Goal: Obtain resource: Obtain resource

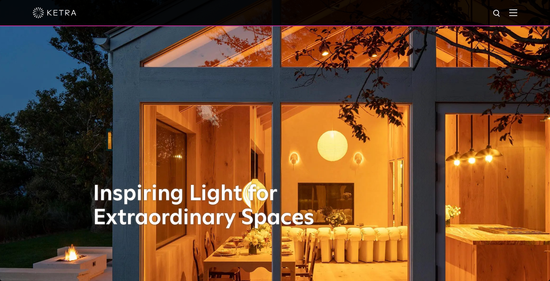
click at [517, 15] on img at bounding box center [513, 12] width 8 height 7
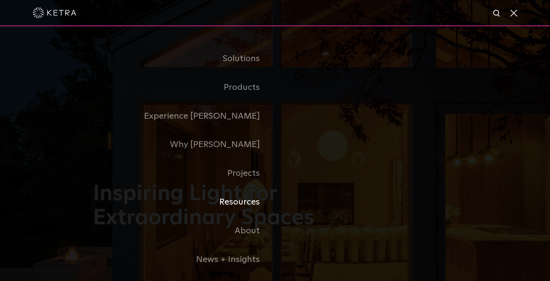
click at [239, 204] on link "Resources" at bounding box center [184, 202] width 182 height 29
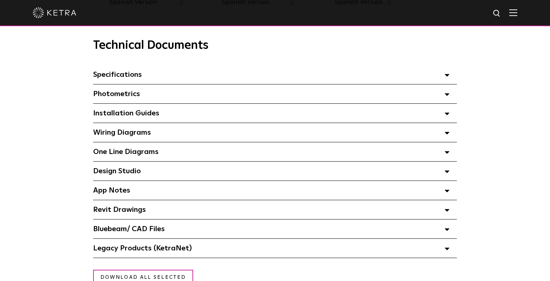
scroll to position [463, 0]
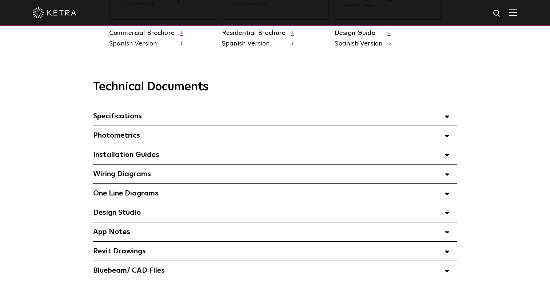
click at [258, 121] on div "Specifications Select checkboxes to use the bulk download option below" at bounding box center [275, 116] width 364 height 19
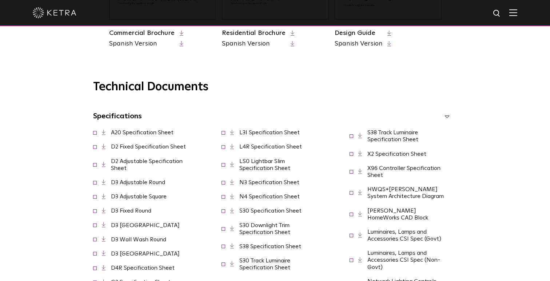
click at [258, 121] on div "Specifications Select checkboxes to use the bulk download option below" at bounding box center [275, 116] width 364 height 19
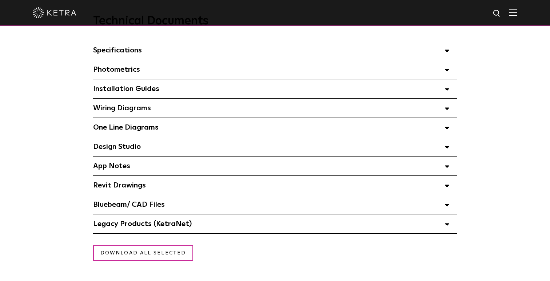
scroll to position [530, 0]
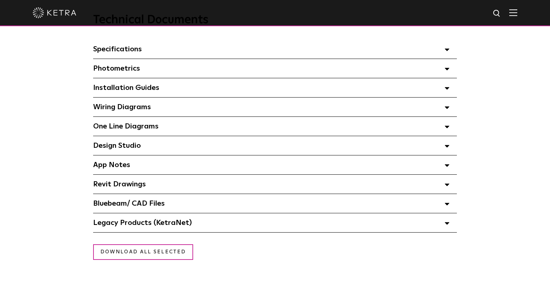
click at [205, 172] on div "App Notes Select checkboxes to use the bulk download option below" at bounding box center [275, 164] width 364 height 19
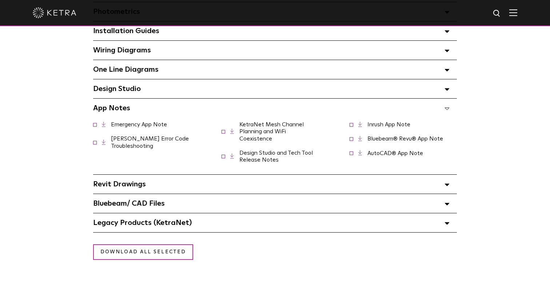
scroll to position [587, 0]
click at [255, 221] on div "Legacy Products (KetraNet) Select checkboxes to use the bulk download option be…" at bounding box center [275, 222] width 364 height 19
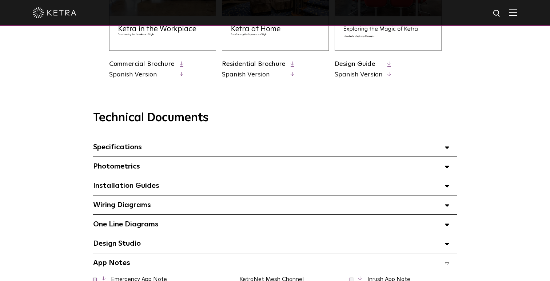
scroll to position [424, 0]
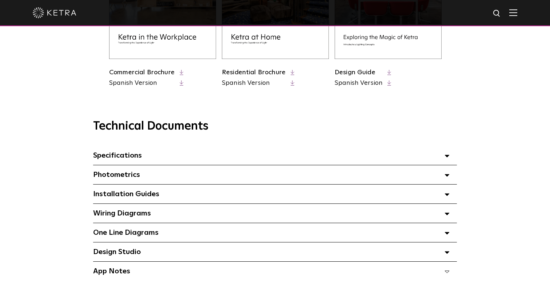
click at [144, 209] on div "Wiring Diagrams Select checkboxes to use the bulk download option below" at bounding box center [275, 213] width 364 height 19
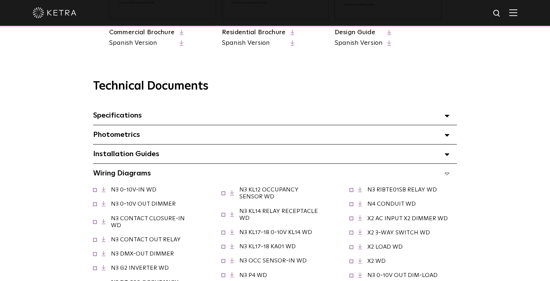
scroll to position [463, 0]
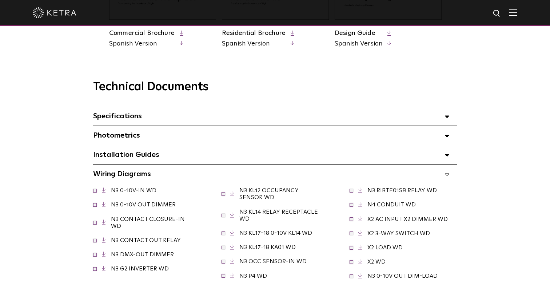
click at [158, 169] on div "Wiring Diagrams Select checkboxes to use the bulk download option below" at bounding box center [275, 173] width 364 height 19
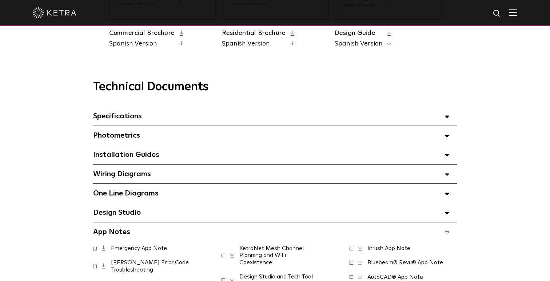
click at [163, 156] on div "Installation Guides Select checkboxes to use the bulk download option below" at bounding box center [275, 154] width 364 height 19
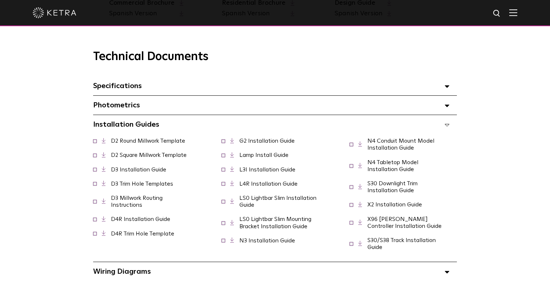
scroll to position [495, 0]
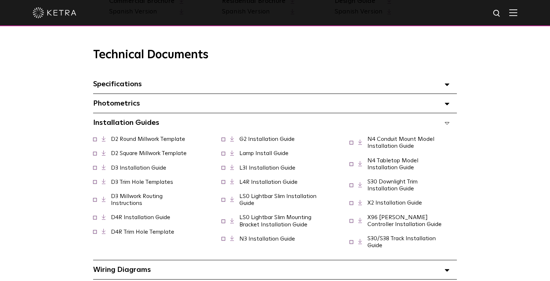
click at [134, 119] on span "Installation Guides Select checkboxes to use the bulk download option below" at bounding box center [126, 122] width 66 height 7
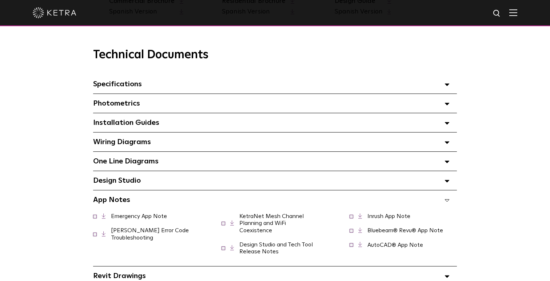
click at [134, 102] on span "Photometrics Select checkboxes to use the bulk download option below" at bounding box center [116, 103] width 47 height 7
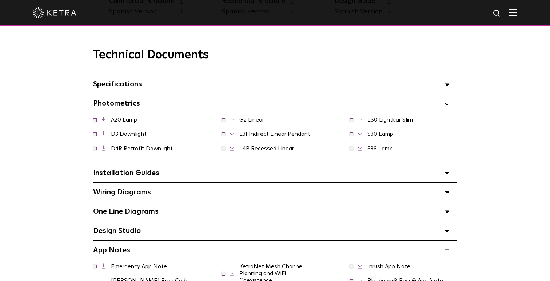
click at [134, 102] on span "Photometrics Select checkboxes to use the bulk download option below" at bounding box center [116, 103] width 47 height 7
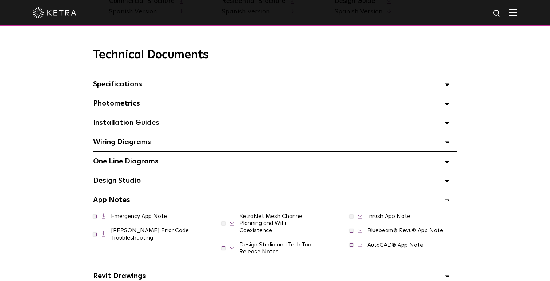
click at [150, 86] on div "Specifications Select checkboxes to use the bulk download option below" at bounding box center [275, 84] width 364 height 19
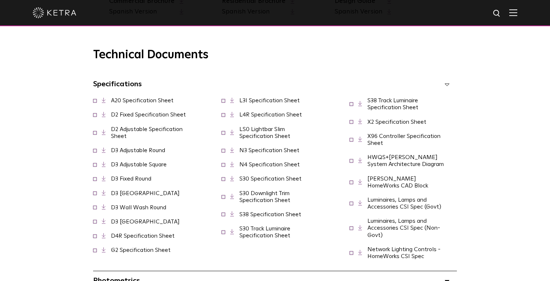
click at [150, 86] on div "Specifications Select checkboxes to use the bulk download option below" at bounding box center [275, 84] width 364 height 19
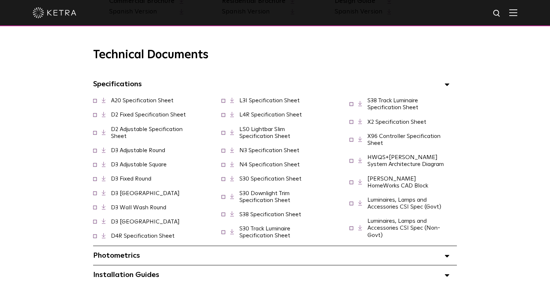
scroll to position [493, 0]
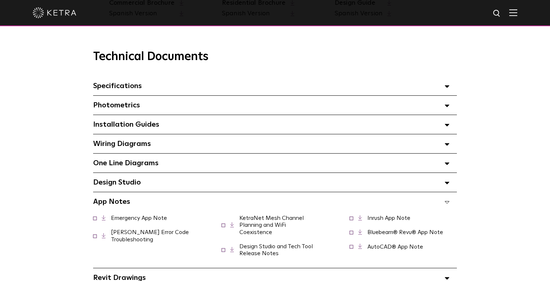
click at [150, 86] on div "Specifications Select checkboxes to use the bulk download option below" at bounding box center [275, 85] width 364 height 19
